Goal: Task Accomplishment & Management: Use online tool/utility

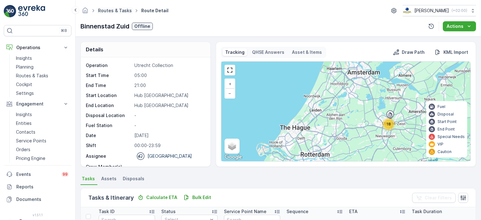
scroll to position [186, 0]
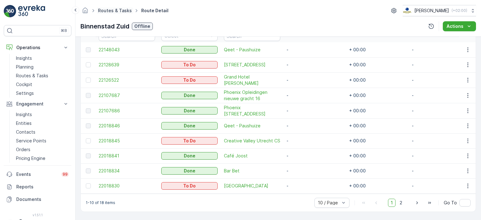
click at [112, 10] on link "Routes & Tasks" at bounding box center [115, 10] width 34 height 5
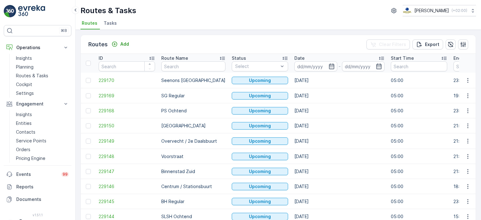
click at [108, 21] on span "Tasks" at bounding box center [110, 23] width 13 height 6
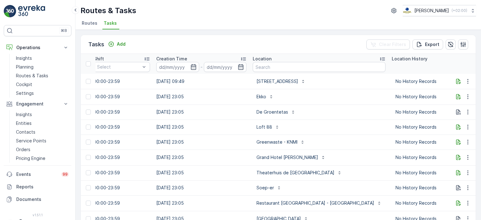
scroll to position [0, 460]
click at [328, 62] on input "text" at bounding box center [318, 67] width 133 height 10
type input "maas"
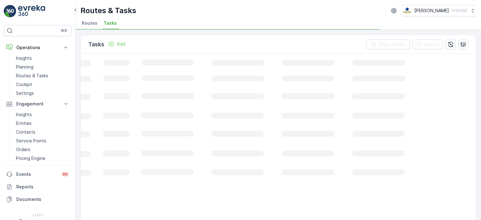
scroll to position [0, 207]
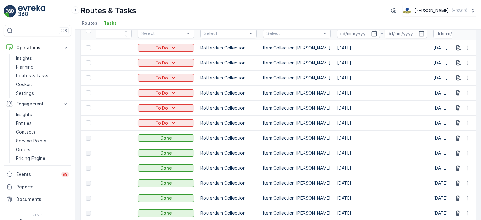
scroll to position [21, 0]
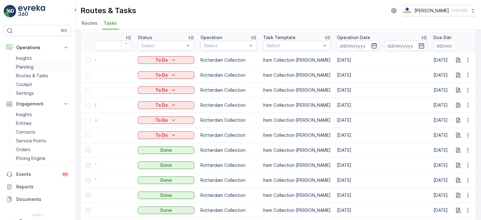
click at [28, 68] on p "Planning" at bounding box center [25, 67] width 18 height 6
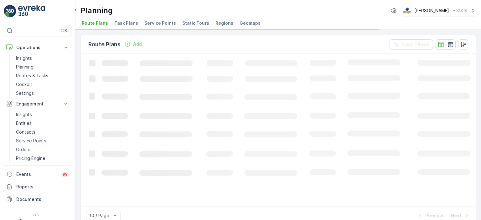
click at [122, 27] on li "Task Plans" at bounding box center [127, 24] width 28 height 11
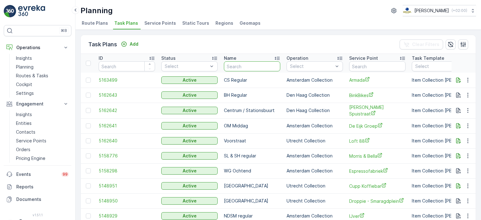
click at [238, 69] on input "text" at bounding box center [252, 66] width 56 height 10
click at [372, 69] on input "text" at bounding box center [377, 66] width 56 height 10
type input "maas"
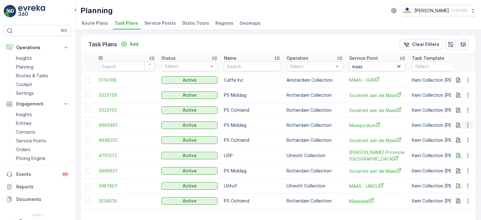
click at [466, 125] on icon "button" at bounding box center [467, 125] width 6 height 6
click at [460, 144] on span "Edit Task Plan" at bounding box center [456, 143] width 29 height 6
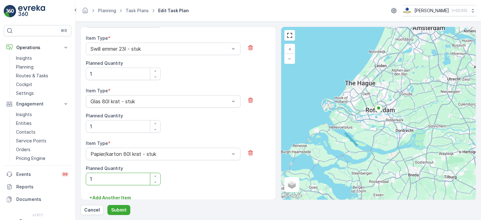
scroll to position [370, 0]
click at [26, 15] on img at bounding box center [31, 11] width 27 height 13
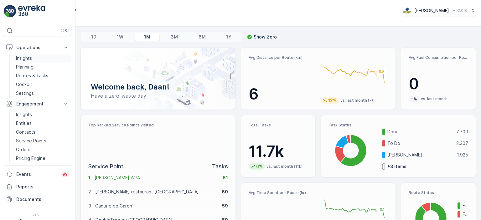
click at [25, 59] on p "Insights" at bounding box center [24, 58] width 16 height 6
